Goal: Find specific page/section: Find specific page/section

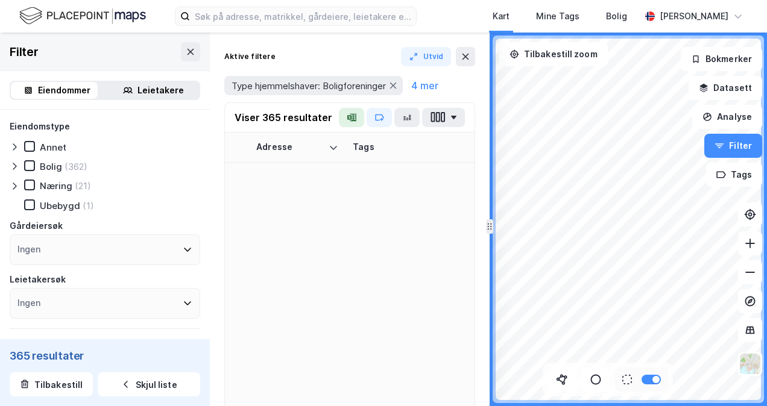
type input "--- (288)"
